Goal: Task Accomplishment & Management: Manage account settings

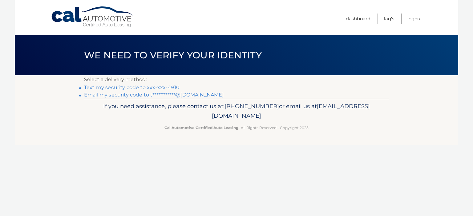
click at [156, 86] on link "Text my security code to xxx-xxx-4910" at bounding box center [131, 88] width 95 height 6
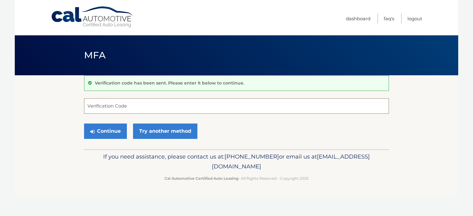
click at [146, 102] on input "Verification Code" at bounding box center [236, 105] width 305 height 15
type input "980055"
click at [114, 129] on button "Continue" at bounding box center [105, 131] width 43 height 15
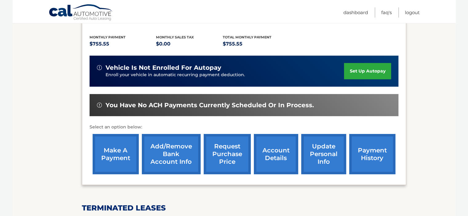
scroll to position [123, 0]
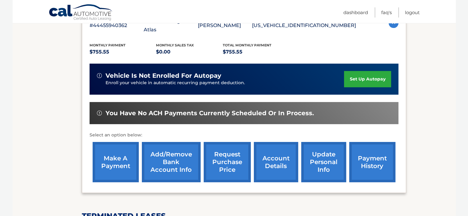
click at [122, 161] on link "make a payment" at bounding box center [116, 162] width 46 height 40
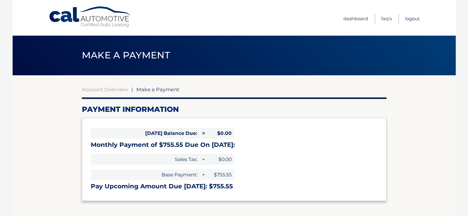
click at [410, 20] on link "Logout" at bounding box center [412, 19] width 15 height 10
